Goal: Task Accomplishment & Management: Use online tool/utility

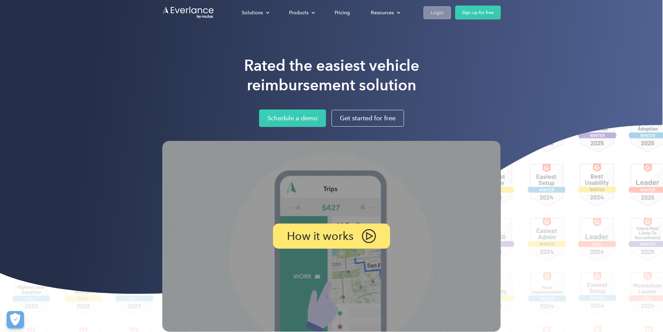
click at [434, 16] on div "Login" at bounding box center [437, 12] width 13 height 9
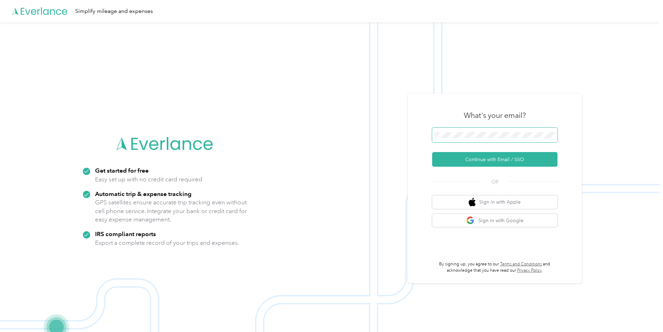
click at [432, 152] on button "Continue with Email / SSO" at bounding box center [494, 159] width 125 height 15
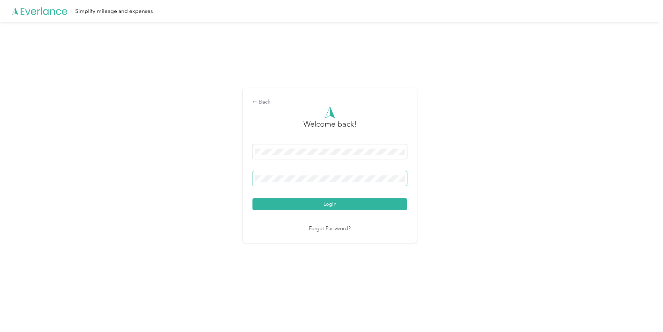
click at [356, 172] on span at bounding box center [330, 178] width 155 height 15
click at [349, 202] on button "Login" at bounding box center [330, 204] width 155 height 12
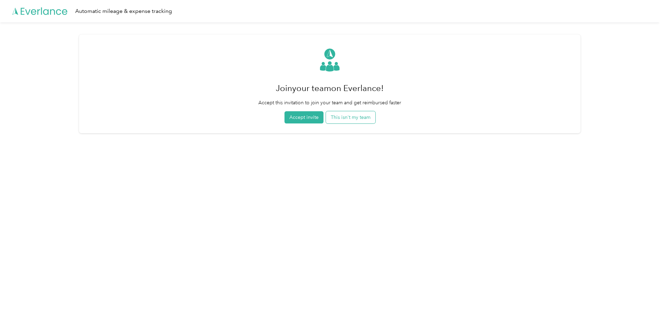
click at [357, 120] on button "This isn't my team" at bounding box center [350, 117] width 49 height 12
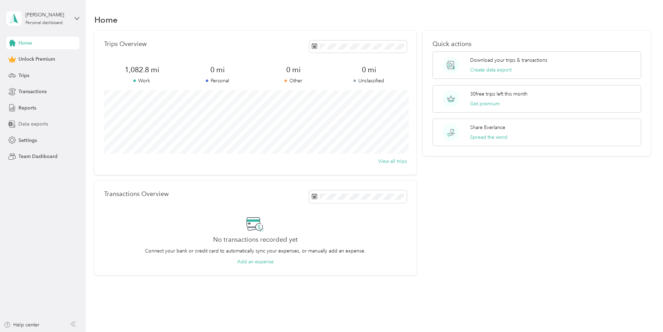
click at [33, 127] on span "Data exports" at bounding box center [33, 123] width 30 height 7
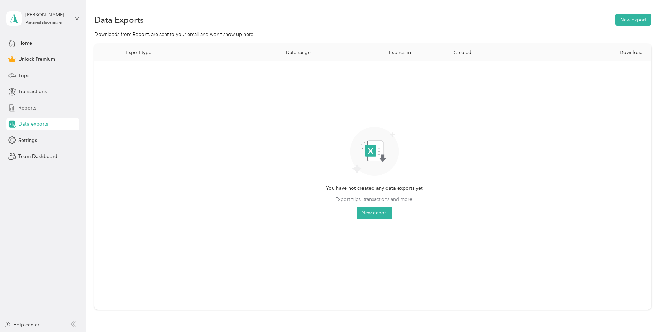
click at [34, 107] on span "Reports" at bounding box center [27, 107] width 18 height 7
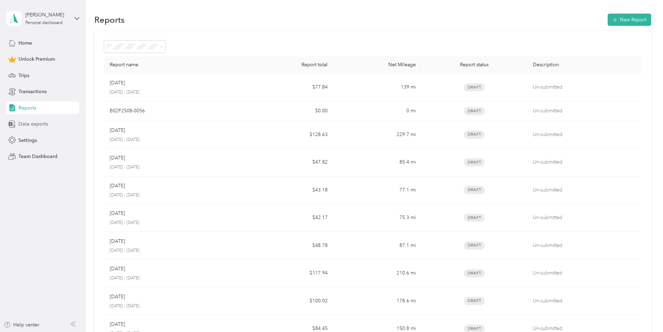
click at [44, 123] on span "Data exports" at bounding box center [33, 123] width 30 height 7
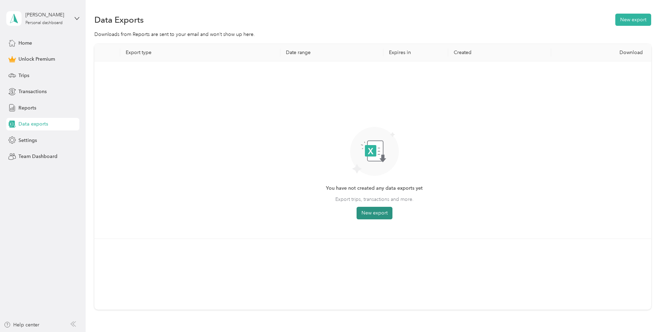
click at [377, 213] on button "New export" at bounding box center [375, 213] width 36 height 13
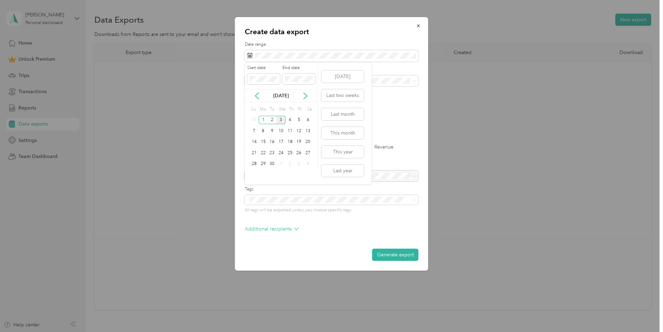
click at [261, 94] on div "[DATE]" at bounding box center [281, 95] width 73 height 7
click at [259, 94] on icon at bounding box center [257, 95] width 7 height 7
click at [290, 153] on div "21" at bounding box center [290, 152] width 9 height 9
click at [281, 174] on div "3" at bounding box center [281, 174] width 9 height 9
click at [387, 258] on button "Generate export" at bounding box center [395, 254] width 46 height 12
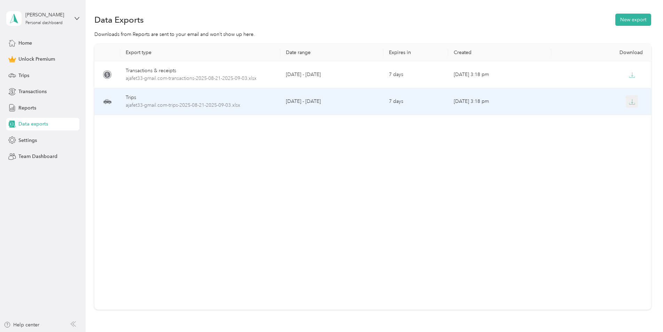
click at [631, 100] on icon "button" at bounding box center [632, 102] width 6 height 6
